Goal: Task Accomplishment & Management: Manage account settings

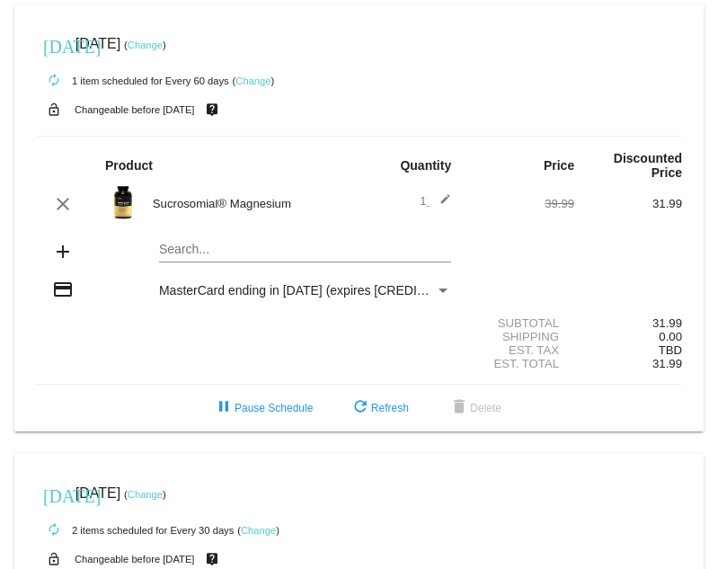
click at [251, 525] on link "Change" at bounding box center [258, 530] width 35 height 11
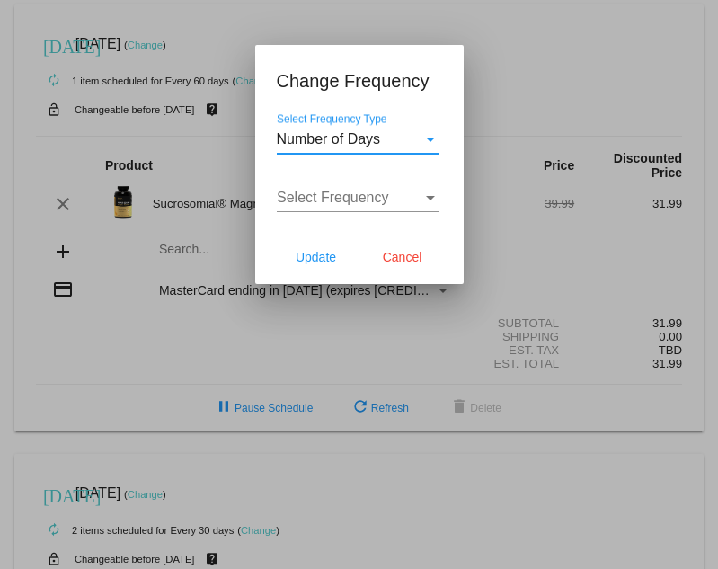
click at [670, 424] on div at bounding box center [359, 284] width 718 height 569
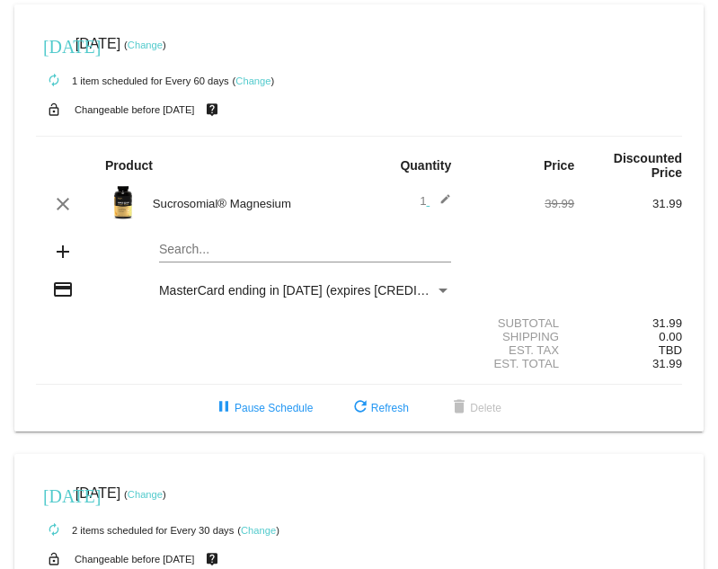
click at [259, 525] on link "Change" at bounding box center [258, 530] width 35 height 11
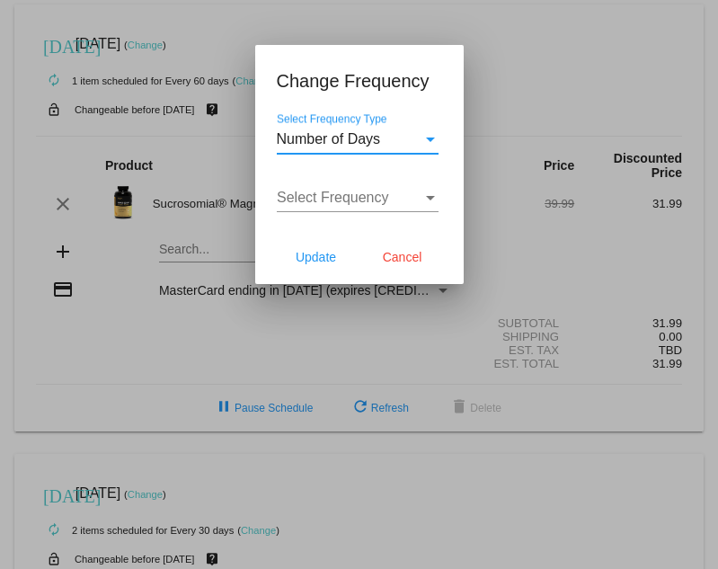
click at [422, 144] on div "Select Frequency Type" at bounding box center [430, 139] width 16 height 16
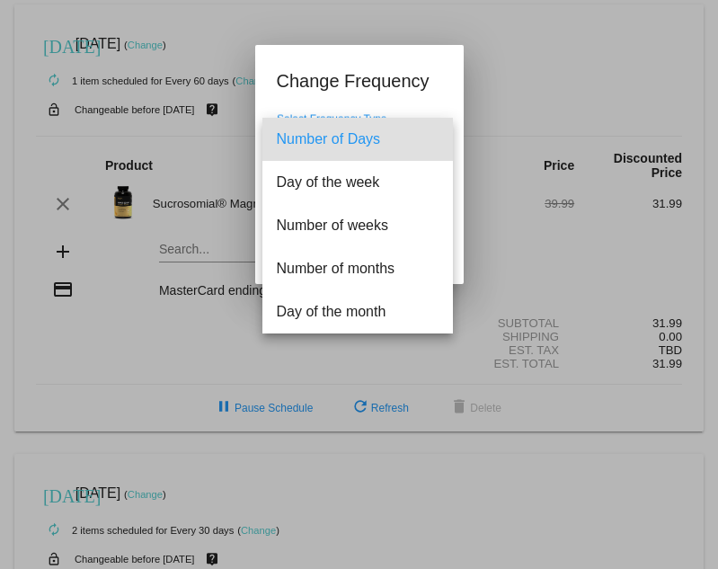
click at [483, 49] on div at bounding box center [359, 284] width 718 height 569
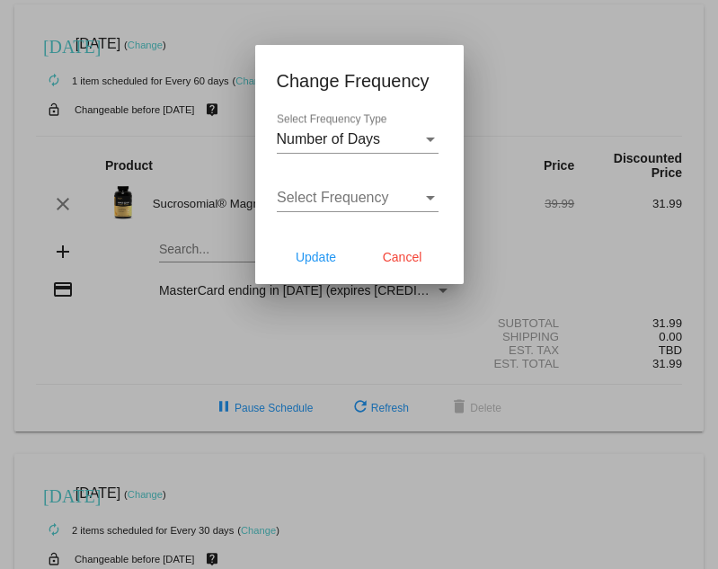
click at [388, 205] on div "Select Frequency" at bounding box center [350, 198] width 146 height 16
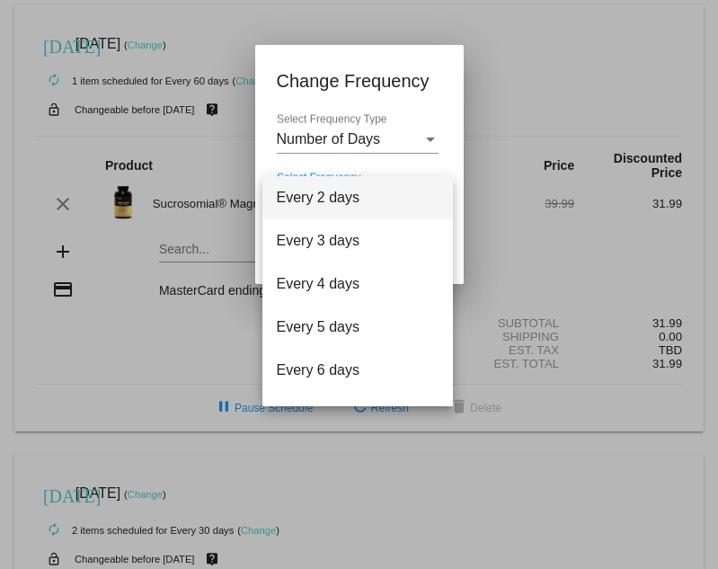
click at [489, 92] on div at bounding box center [359, 284] width 718 height 569
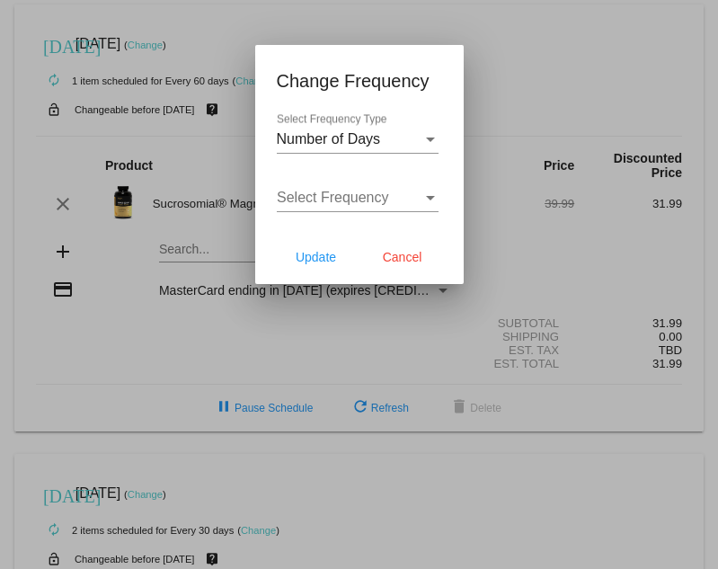
click at [412, 139] on div "Number of Days" at bounding box center [350, 139] width 146 height 16
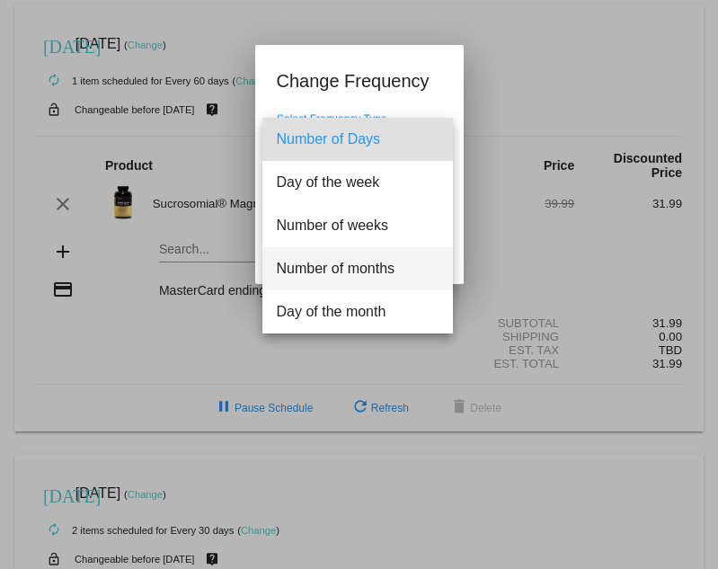
click at [369, 265] on span "Number of months" at bounding box center [358, 268] width 162 height 43
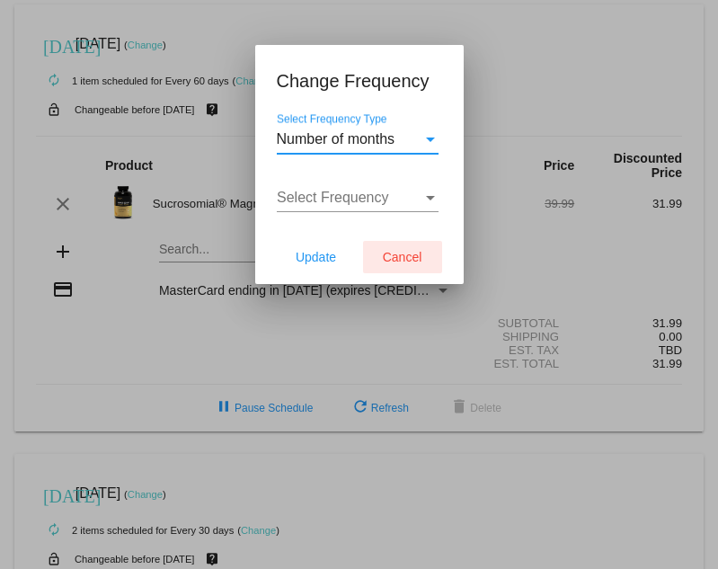
click at [416, 257] on span "Cancel" at bounding box center [403, 257] width 40 height 14
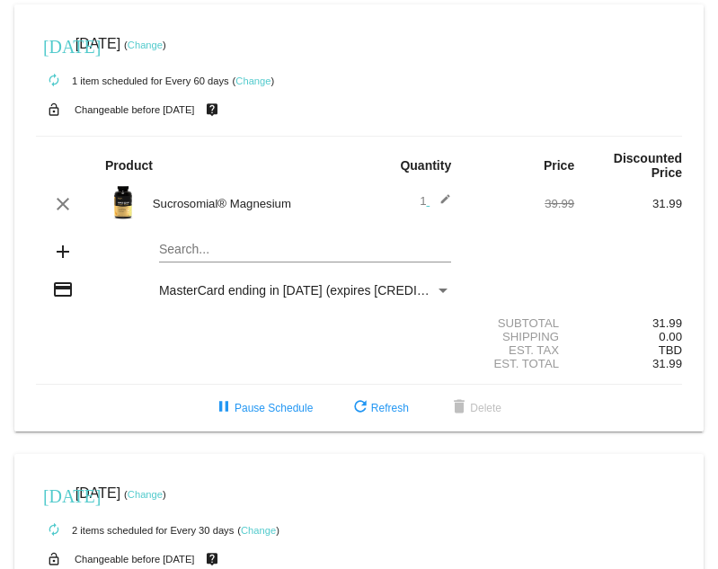
click at [252, 525] on link "Change" at bounding box center [258, 530] width 35 height 11
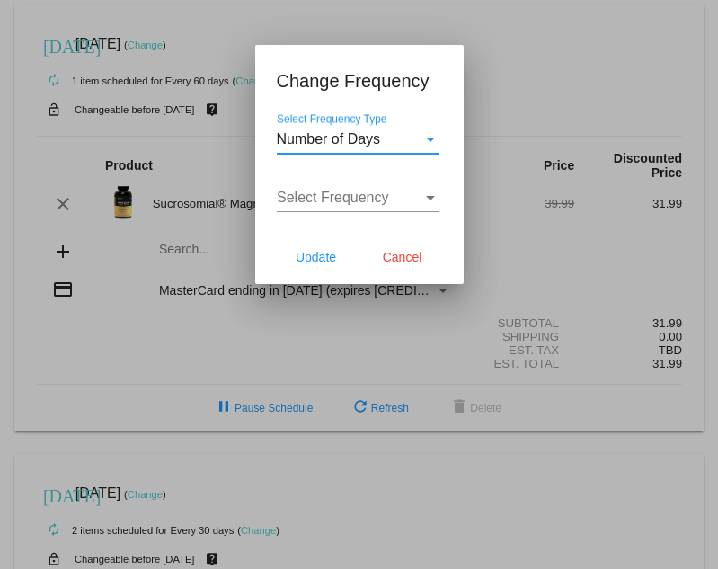
click at [414, 147] on div "Number of Days Select Frequency Type" at bounding box center [358, 133] width 162 height 40
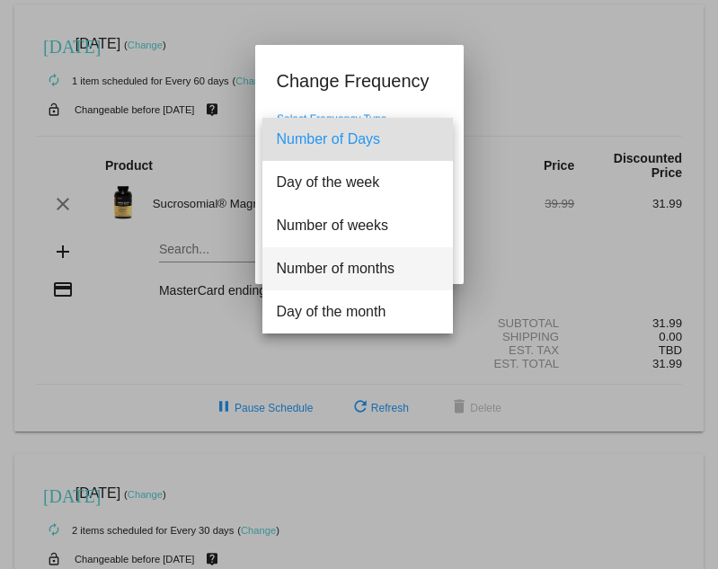
click at [379, 268] on span "Number of months" at bounding box center [358, 268] width 162 height 43
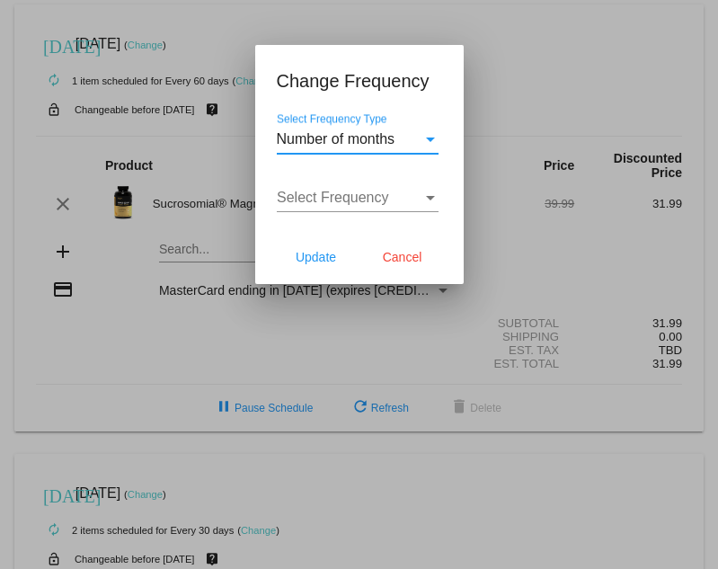
click at [413, 202] on div "Select Frequency" at bounding box center [350, 198] width 146 height 16
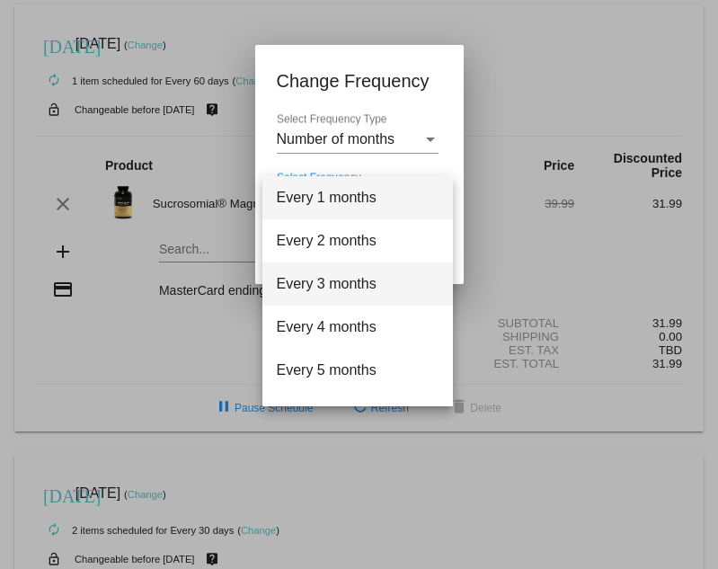
click at [373, 275] on span "Every 3 months" at bounding box center [358, 283] width 162 height 43
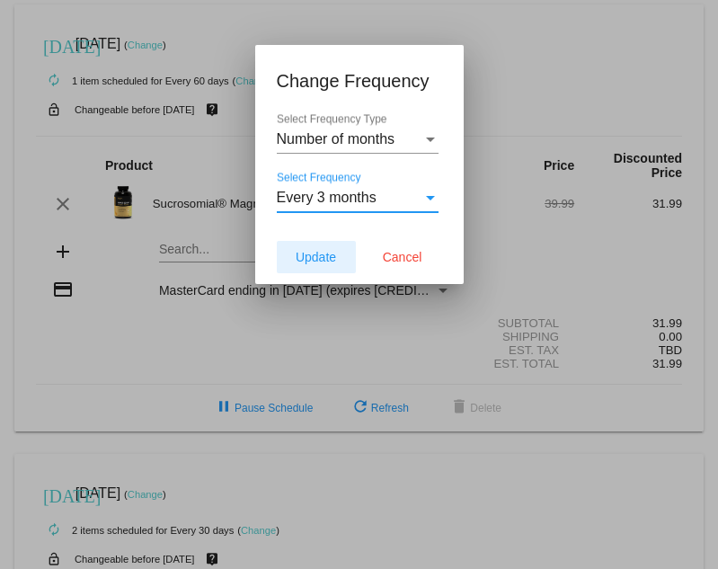
click at [325, 264] on button "Update" at bounding box center [316, 257] width 79 height 32
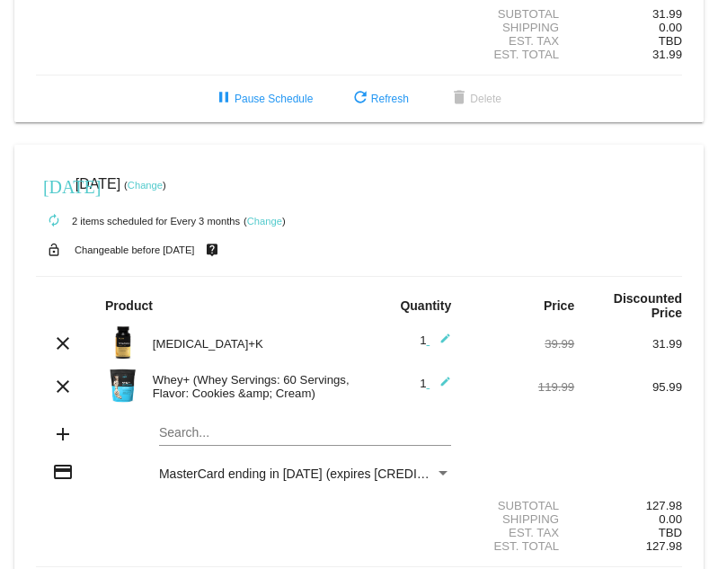
scroll to position [307, 0]
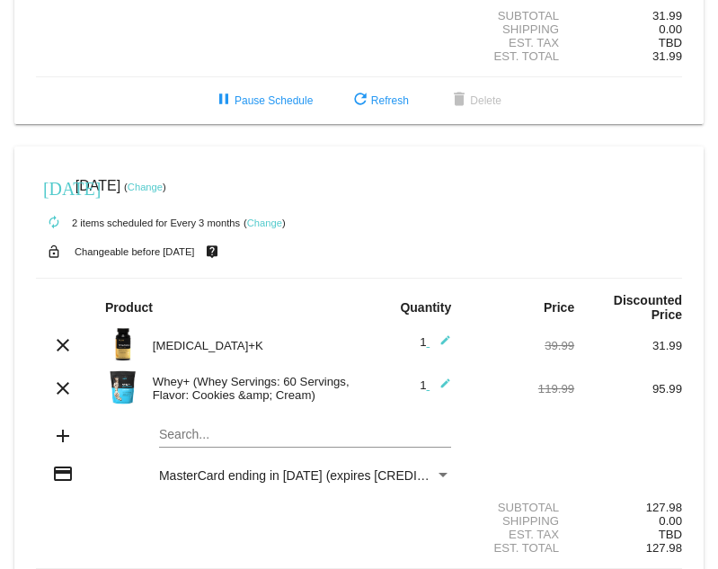
click at [120, 369] on img at bounding box center [123, 387] width 36 height 36
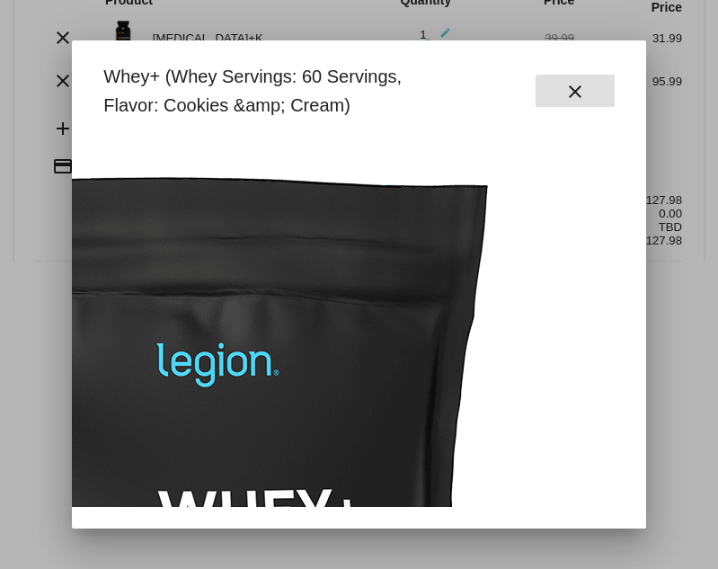
scroll to position [0, 368]
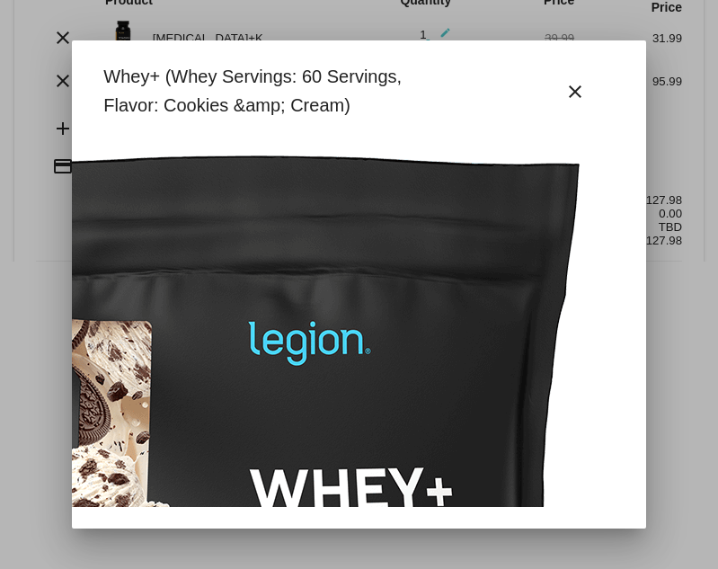
scroll to position [0, 269]
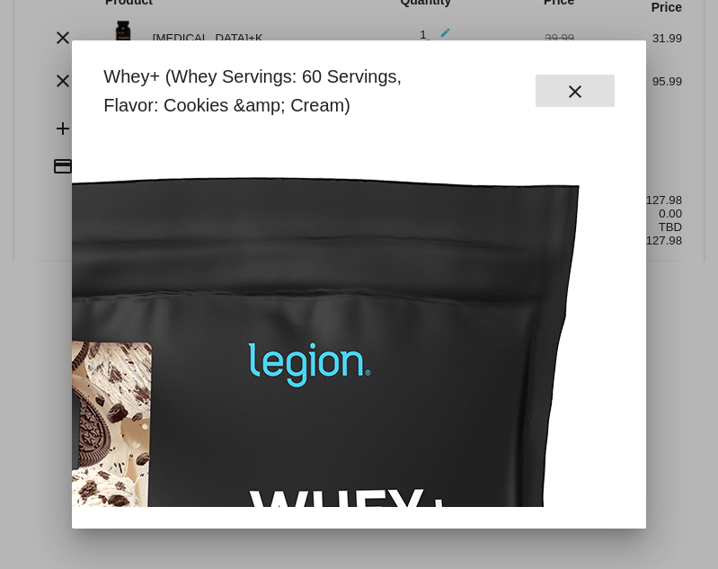
click at [582, 98] on mat-icon "close" at bounding box center [575, 92] width 22 height 22
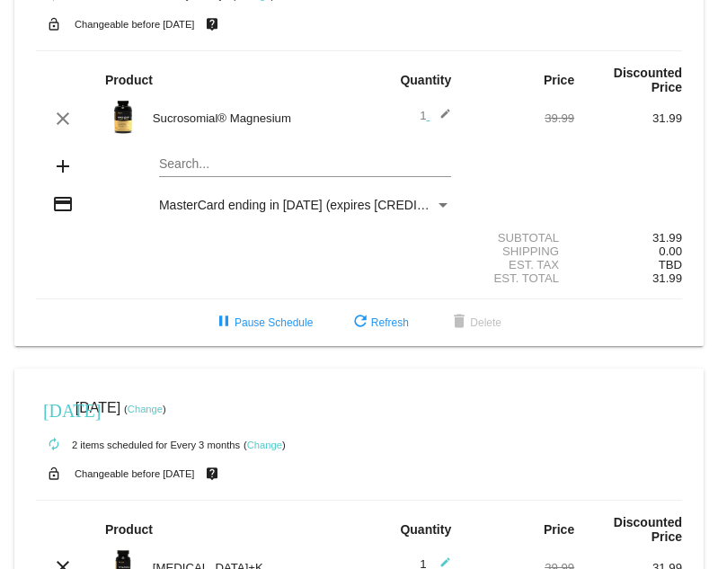
scroll to position [0, 0]
